Goal: Task Accomplishment & Management: Use online tool/utility

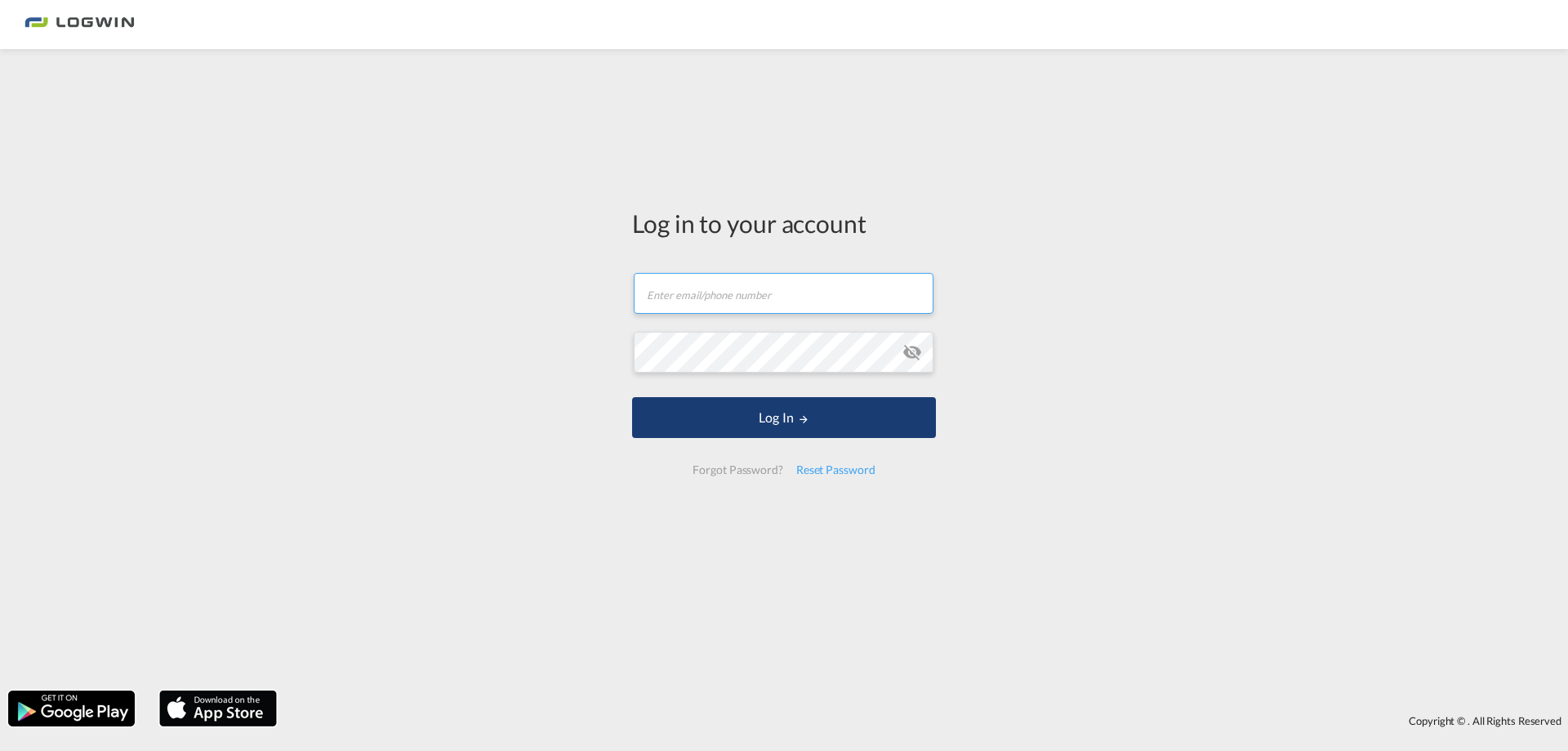
type input "[PERSON_NAME][EMAIL_ADDRESS][PERSON_NAME][DOMAIN_NAME]"
click at [838, 405] on button "Log In" at bounding box center [784, 418] width 304 height 41
